Goal: Task Accomplishment & Management: Manage account settings

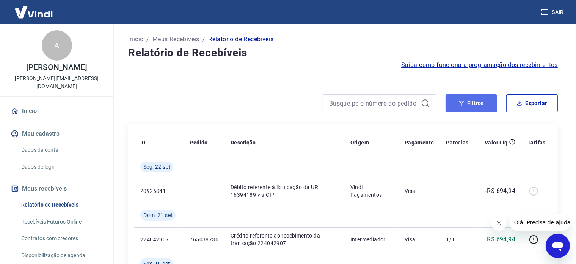
click at [477, 103] on button "Filtros" at bounding box center [471, 103] width 52 height 18
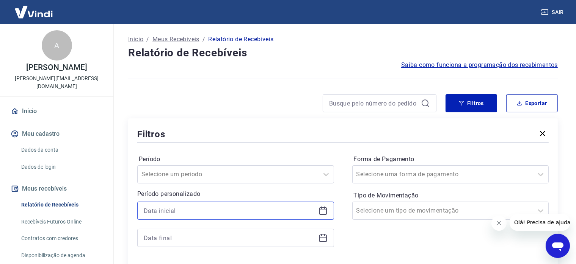
click at [229, 208] on input at bounding box center [230, 210] width 172 height 11
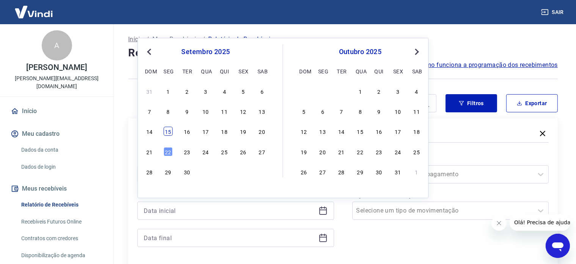
click at [166, 133] on div "15" at bounding box center [168, 131] width 9 height 9
type input "15/09/2025"
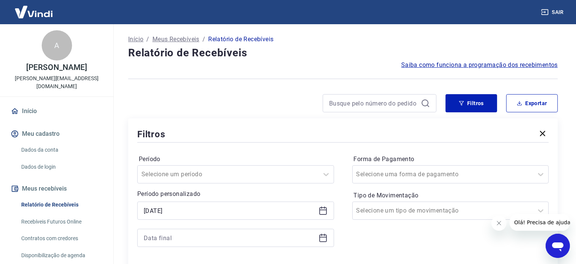
click at [175, 248] on div "Período Selecione um período Período personalizado Selected date: segunda-feira…" at bounding box center [235, 204] width 197 height 103
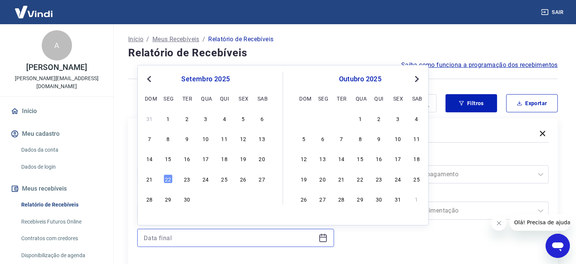
click at [174, 243] on input at bounding box center [230, 238] width 172 height 11
click at [168, 182] on div "22" at bounding box center [168, 179] width 9 height 9
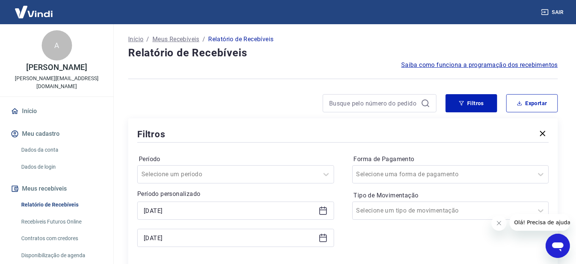
type input "22/09/2025"
click at [410, 210] on div "option Limpar Filtro focused, 1 of 3. 3 results available. Use Up and Down to c…" at bounding box center [450, 211] width 197 height 18
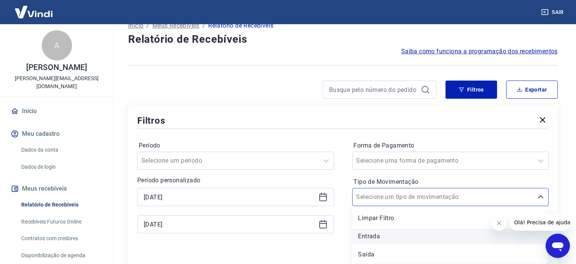
click at [385, 234] on div "Entrada" at bounding box center [450, 236] width 197 height 15
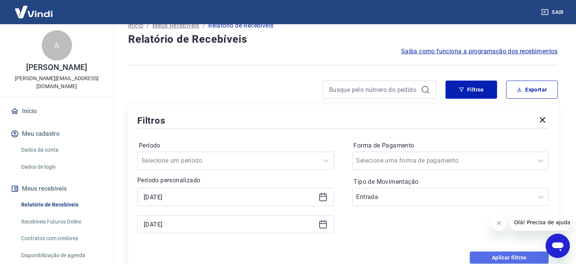
click at [520, 260] on button "Aplicar filtros" at bounding box center [508, 258] width 79 height 12
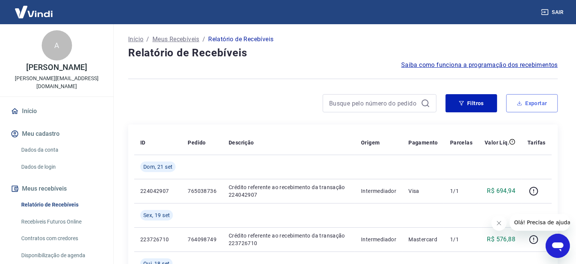
click at [542, 107] on button "Exportar" at bounding box center [532, 103] width 52 height 18
type input "15/09/2025"
type input "22/09/2025"
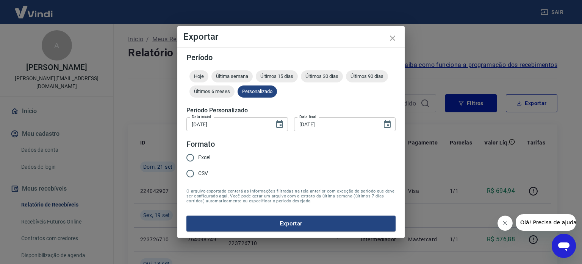
click at [199, 162] on label "Excel" at bounding box center [196, 158] width 28 height 16
click at [198, 162] on input "Excel" at bounding box center [190, 158] width 16 height 16
radio input "true"
click at [271, 220] on button "Exportar" at bounding box center [290, 224] width 209 height 16
